Goal: Navigation & Orientation: Find specific page/section

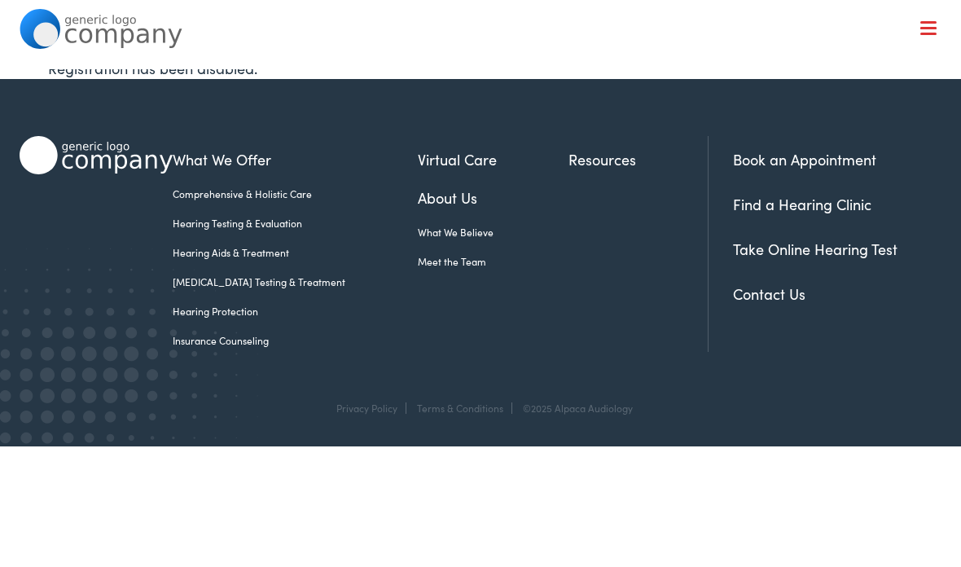
click at [418, 199] on link "About Us" at bounding box center [493, 197] width 151 height 22
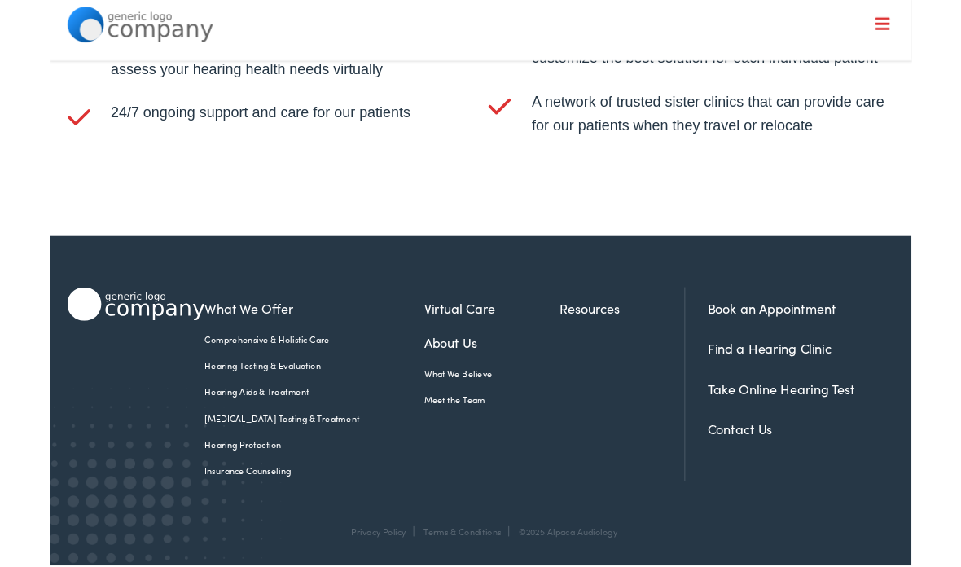
scroll to position [3350, 0]
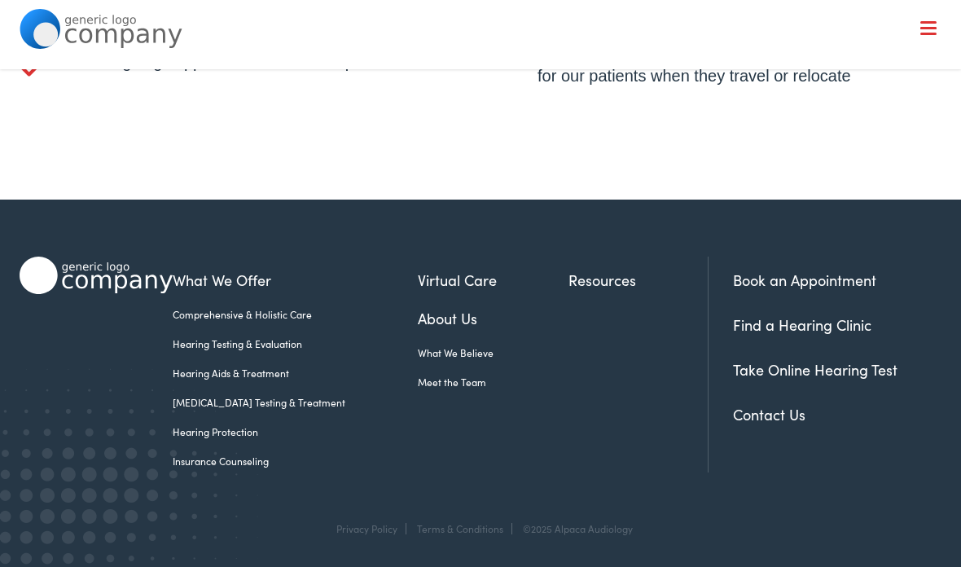
click at [861, 328] on link "Find a Hearing Clinic" at bounding box center [802, 324] width 138 height 20
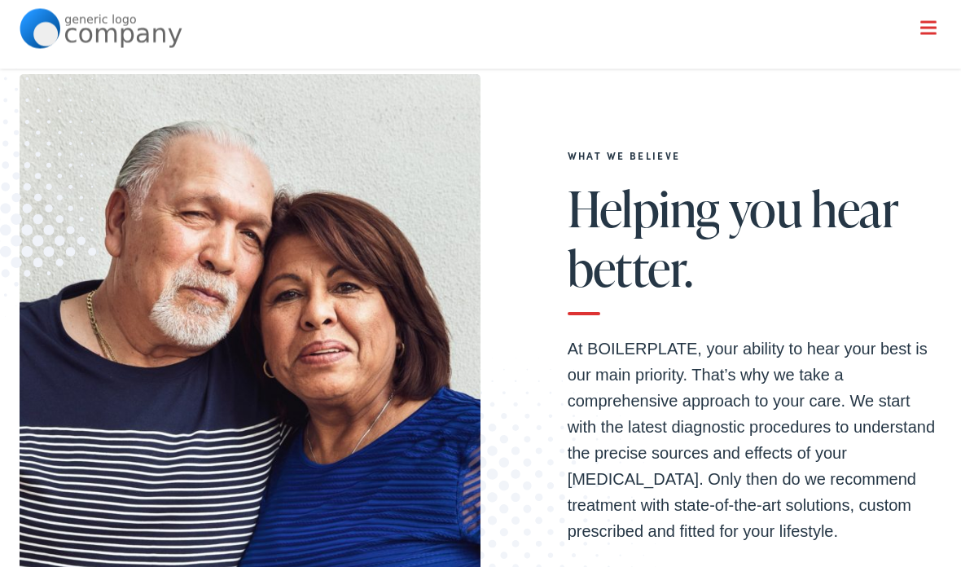
scroll to position [0, 0]
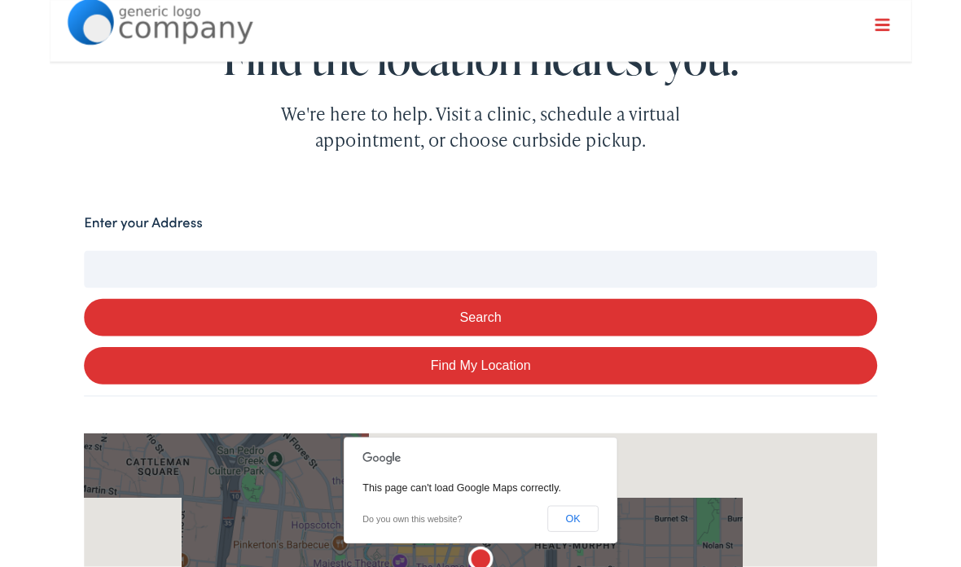
scroll to position [226, 0]
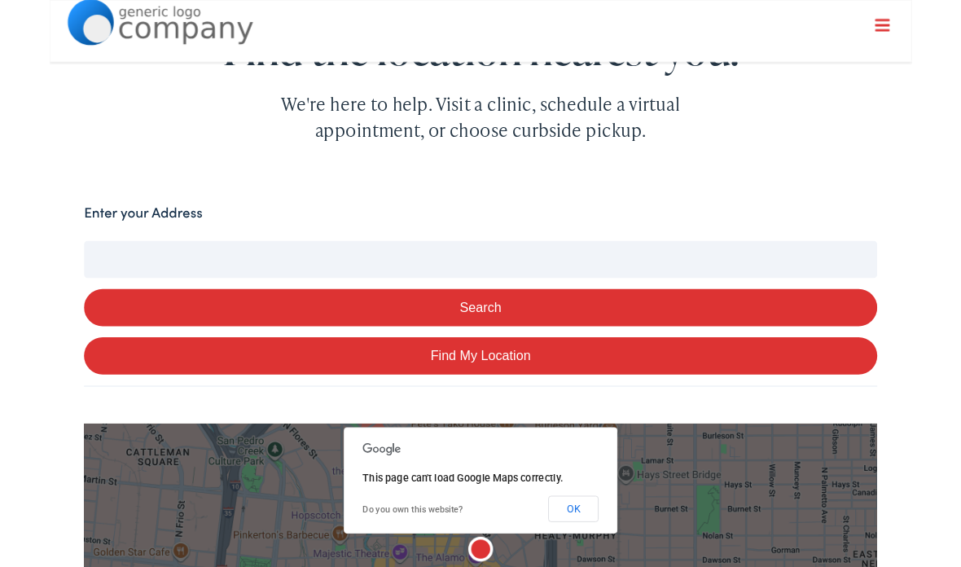
click at [77, 292] on input "Enter your Address" at bounding box center [480, 288] width 884 height 41
type input "4"
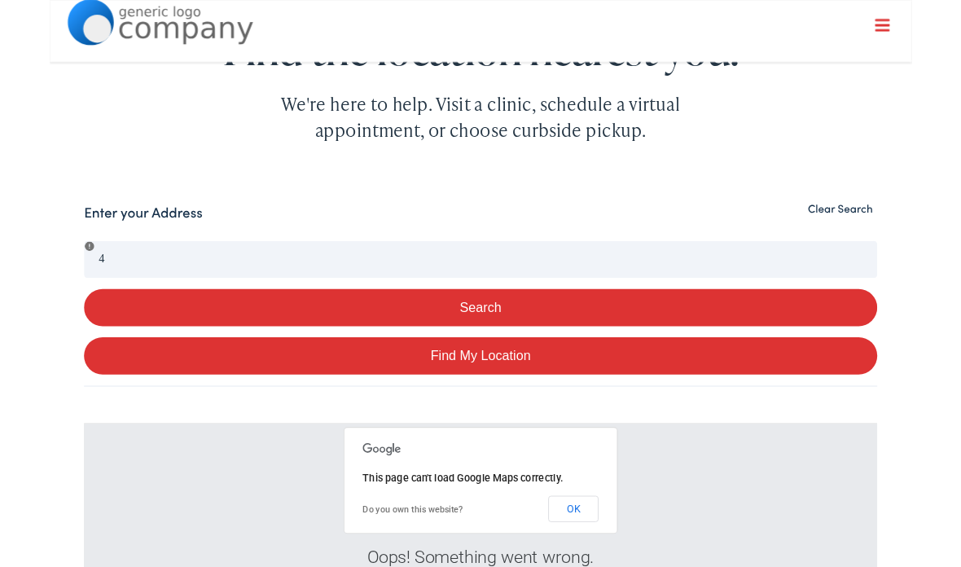
click at [589, 566] on button "OK" at bounding box center [584, 566] width 56 height 29
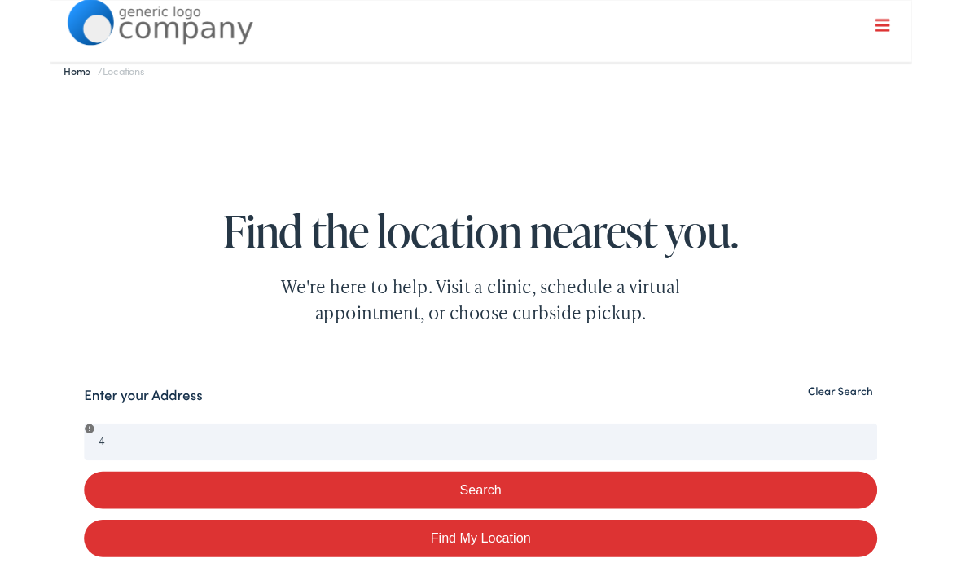
scroll to position [68, 0]
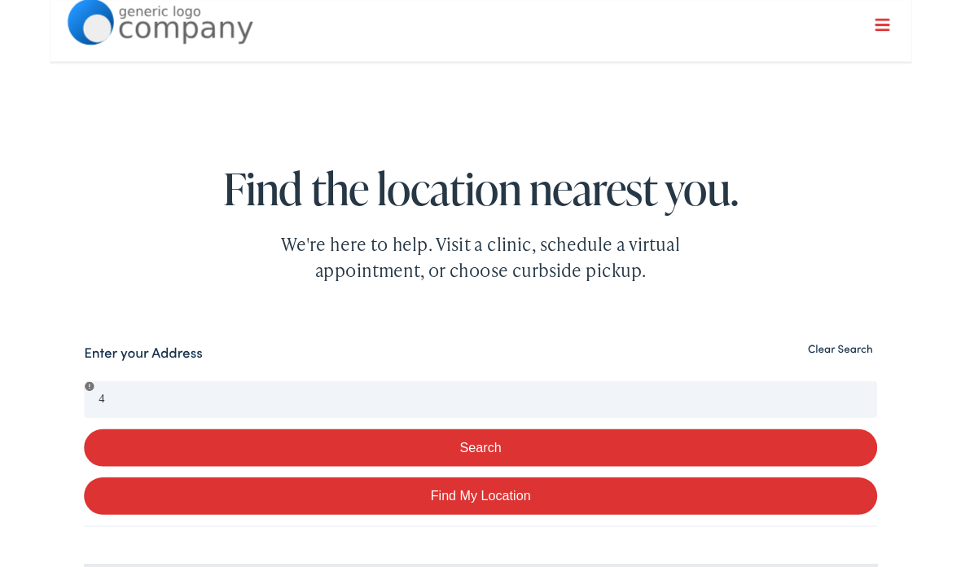
click at [887, 392] on button "Clear Search" at bounding box center [881, 389] width 82 height 15
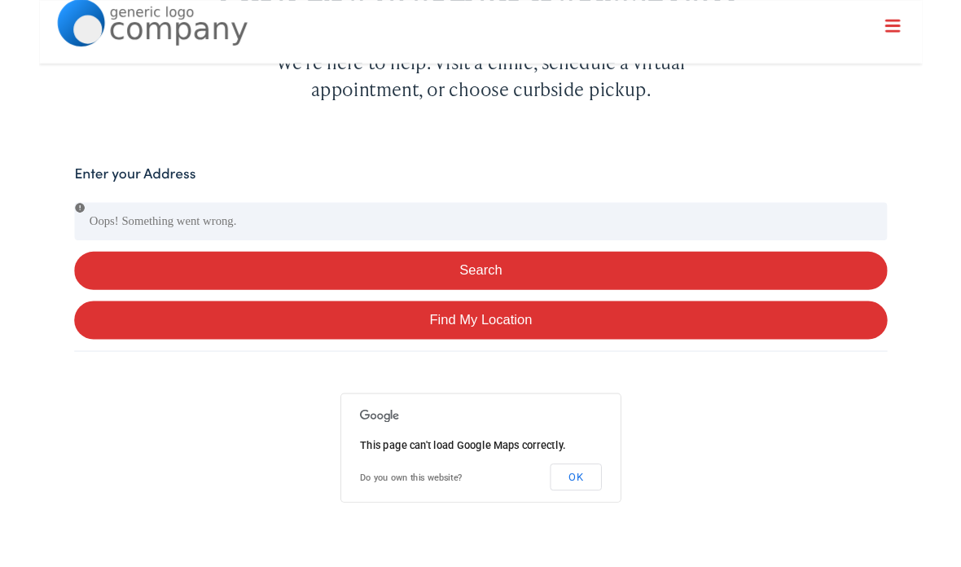
scroll to position [259, 0]
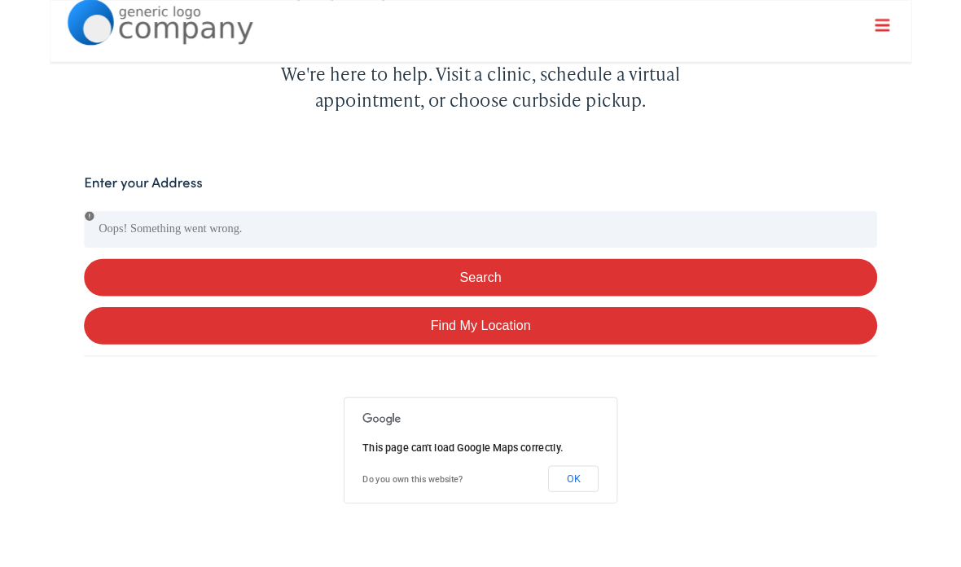
click at [593, 534] on button "OK" at bounding box center [584, 533] width 56 height 29
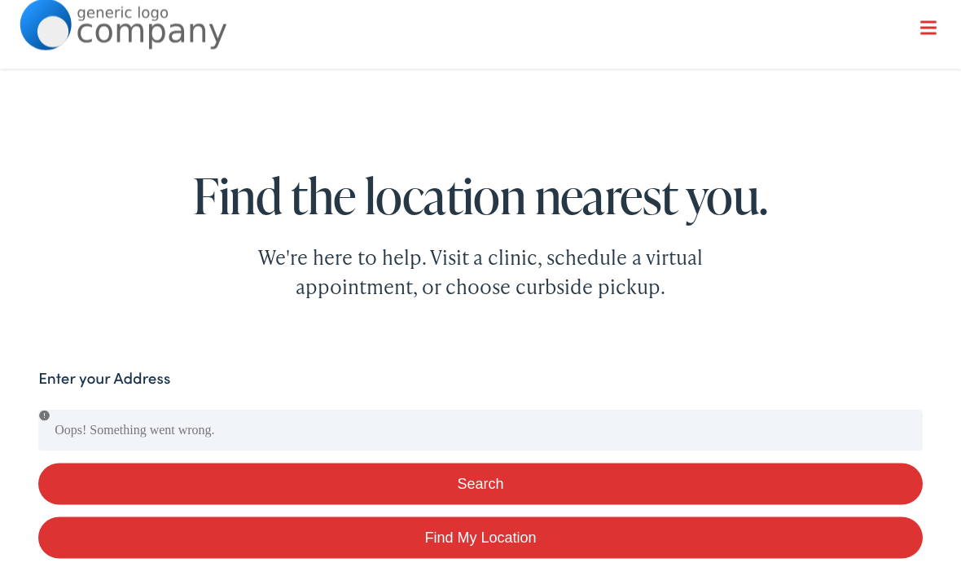
scroll to position [0, 0]
